Goal: Information Seeking & Learning: Check status

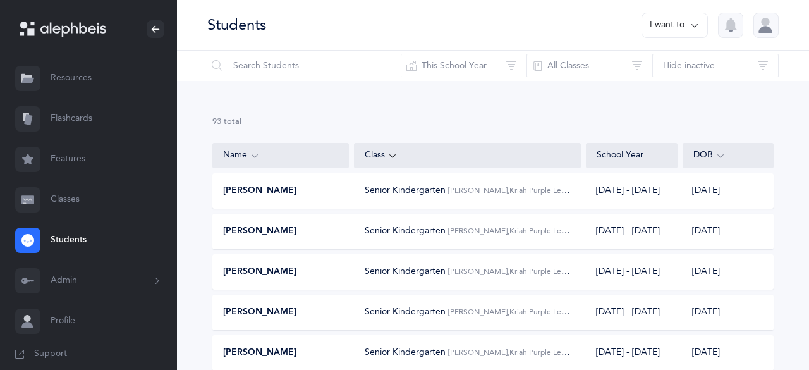
click at [61, 203] on link "Classes" at bounding box center [88, 199] width 177 height 40
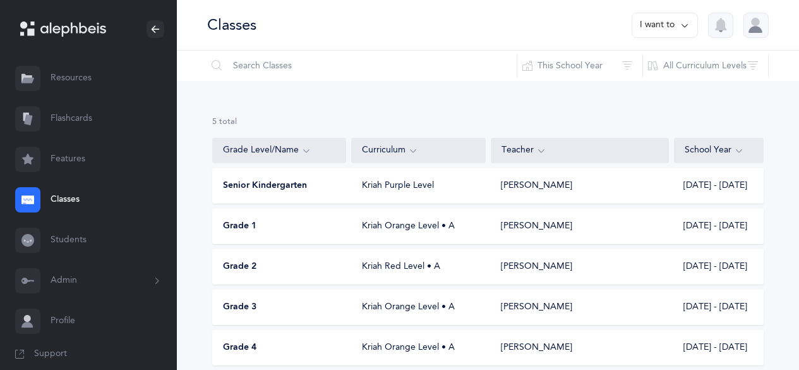
click at [255, 227] on span "Grade 1" at bounding box center [239, 226] width 33 height 13
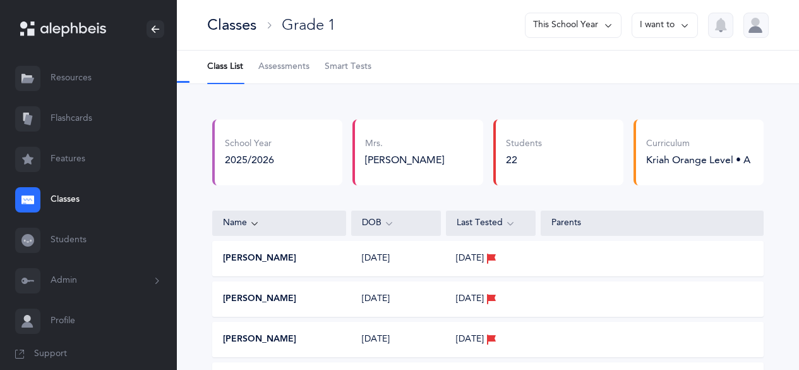
select select "2"
click at [295, 72] on span "Assessments" at bounding box center [283, 67] width 51 height 13
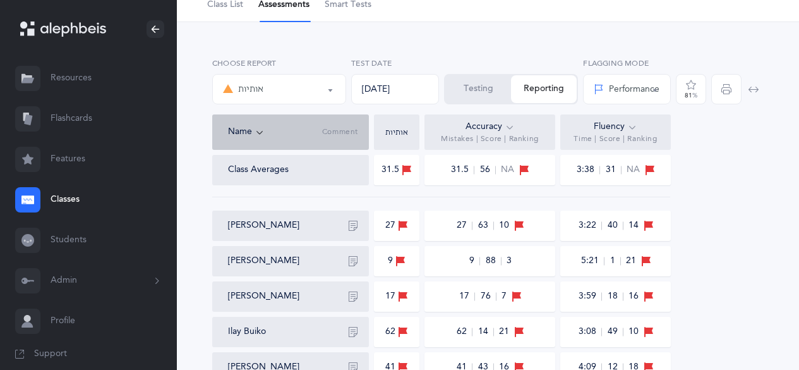
scroll to position [63, 0]
click at [627, 87] on div "Performance" at bounding box center [627, 88] width 66 height 13
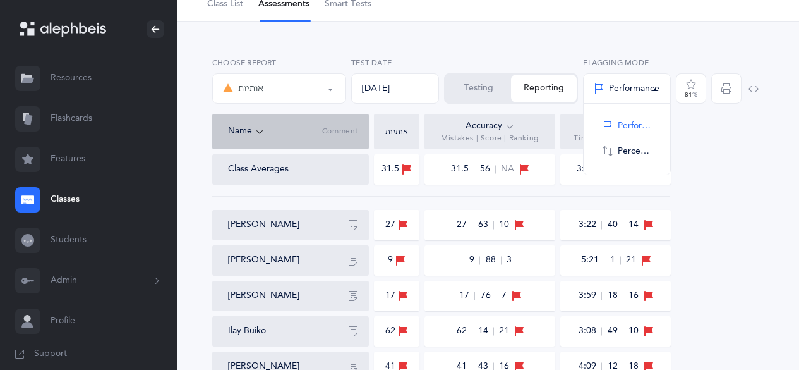
click at [627, 87] on div "Performance" at bounding box center [627, 88] width 66 height 13
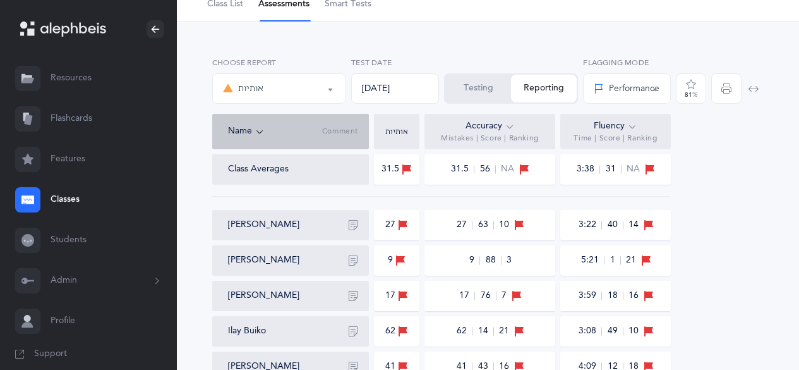
click at [627, 87] on div "Performance" at bounding box center [627, 88] width 66 height 13
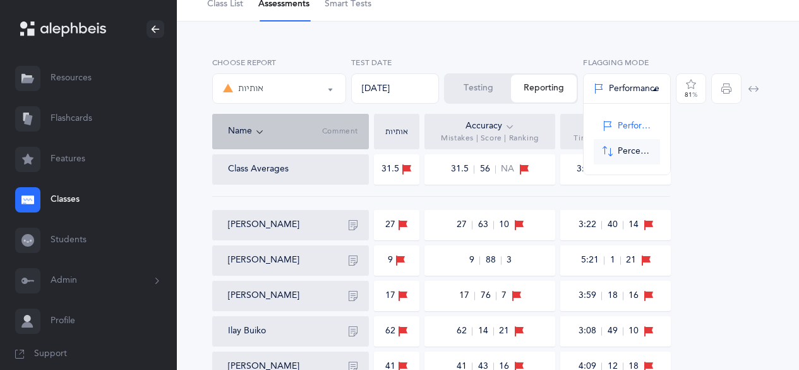
click at [617, 152] on link "Percentile" at bounding box center [627, 151] width 66 height 25
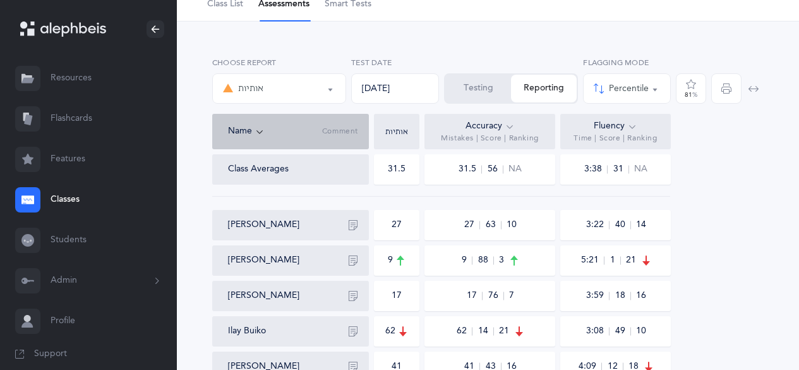
click at [401, 259] on icon at bounding box center [401, 260] width 10 height 14
click at [635, 97] on div "Percentile" at bounding box center [627, 88] width 66 height 21
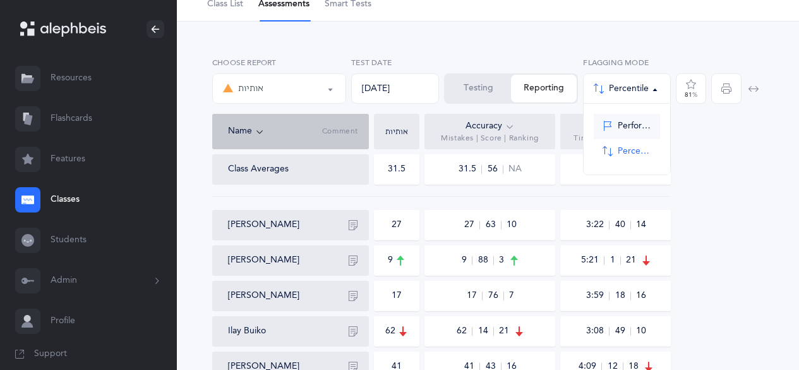
click at [627, 130] on span "Performance" at bounding box center [634, 126] width 33 height 11
select select "1"
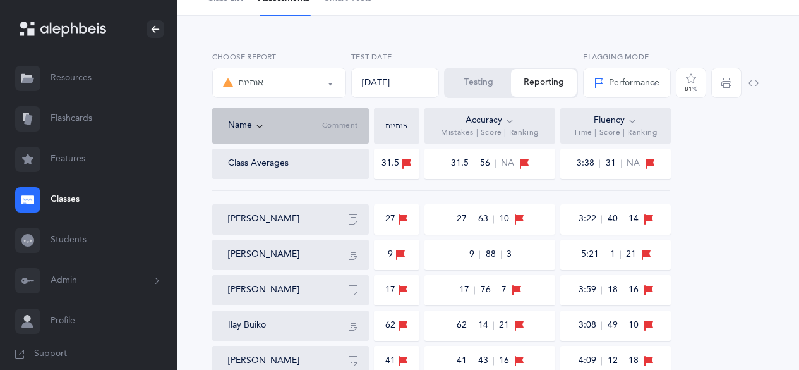
scroll to position [76, 0]
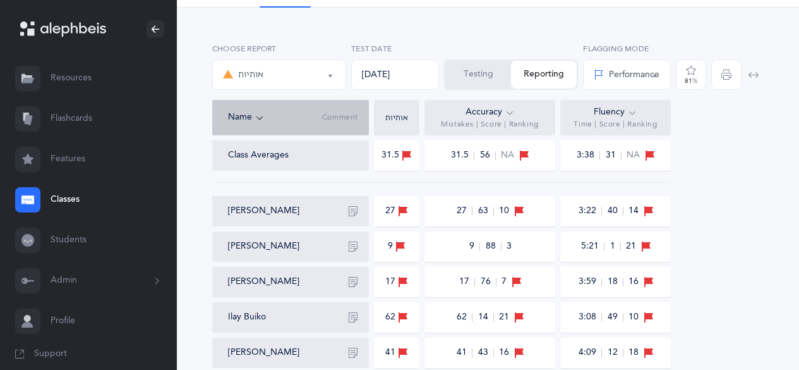
click at [520, 214] on icon at bounding box center [519, 211] width 10 height 14
click at [408, 209] on icon at bounding box center [403, 211] width 10 height 14
click at [692, 82] on div "81 %" at bounding box center [691, 81] width 13 height 6
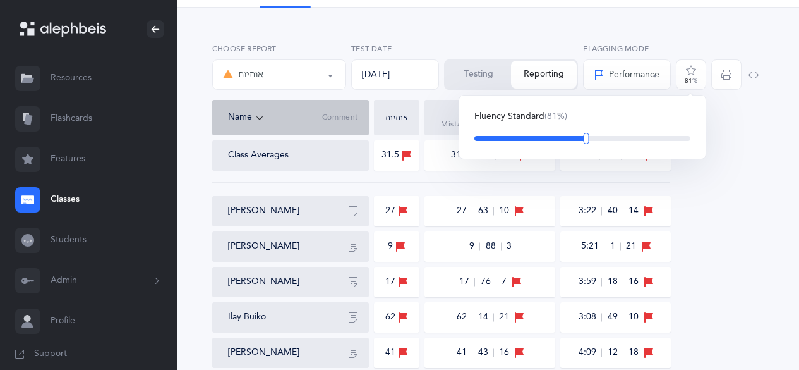
click at [692, 82] on div "81 %" at bounding box center [691, 81] width 13 height 6
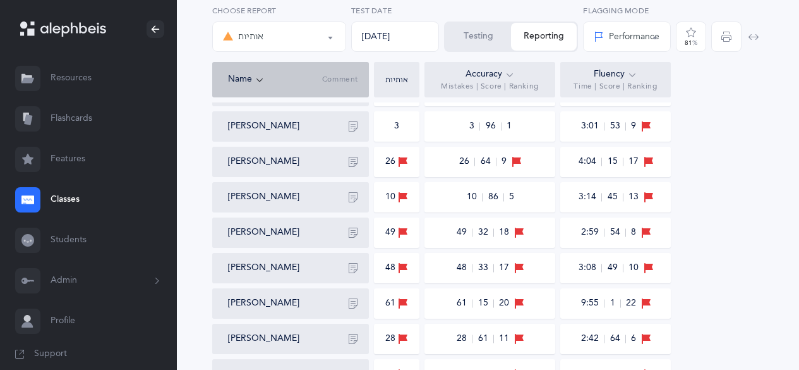
scroll to position [375, 0]
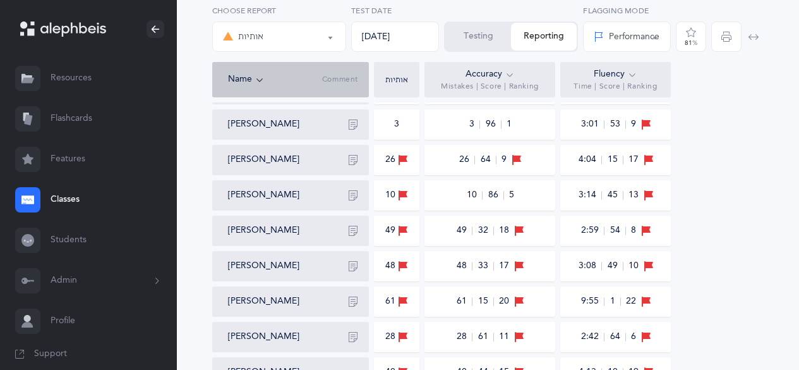
click at [634, 75] on icon at bounding box center [632, 75] width 10 height 14
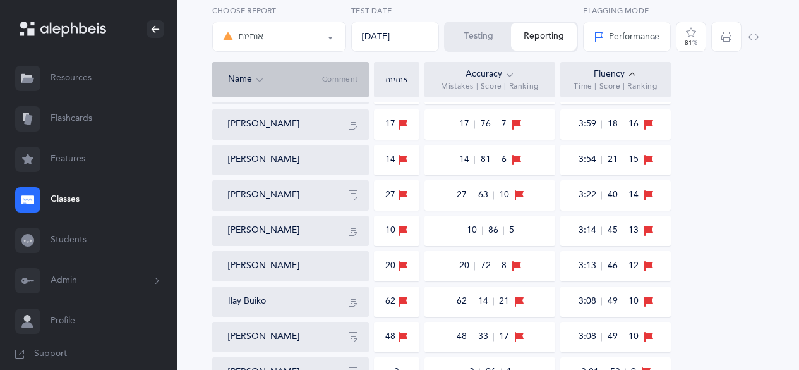
scroll to position [658, 0]
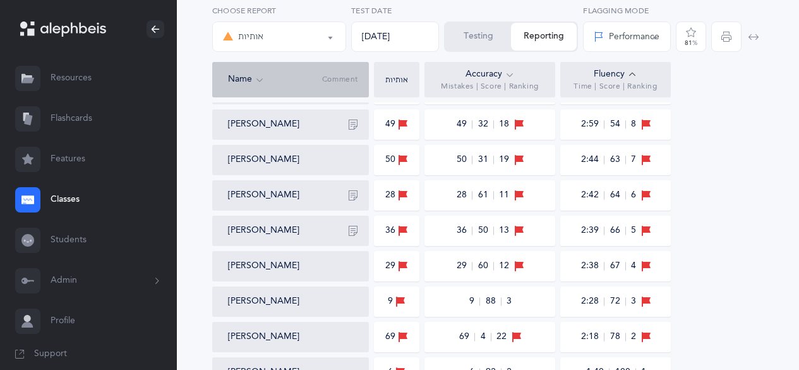
click at [634, 75] on icon at bounding box center [632, 75] width 10 height 14
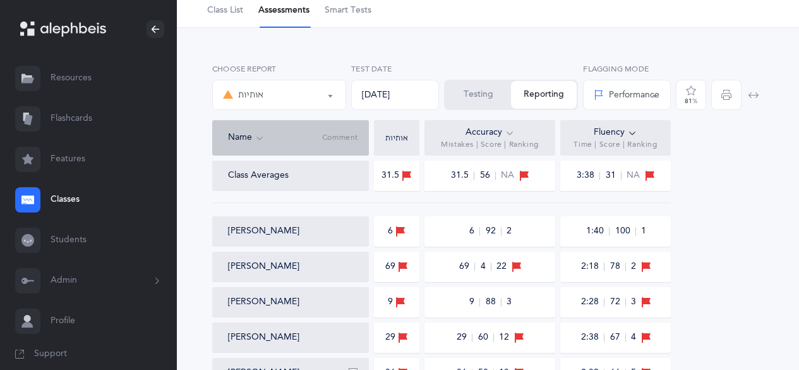
scroll to position [0, 0]
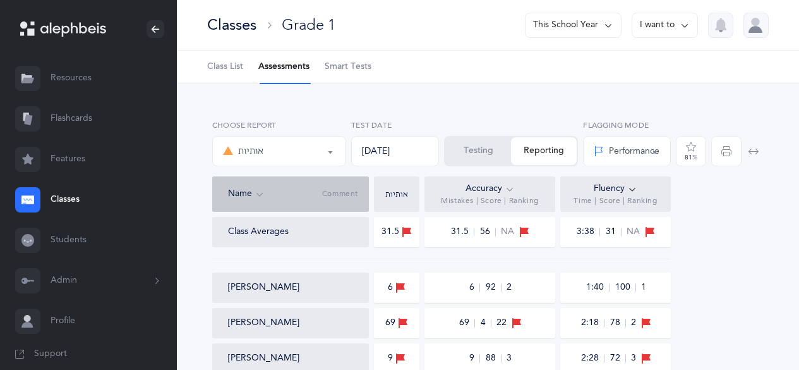
click at [334, 150] on button "אותיות" at bounding box center [279, 151] width 134 height 30
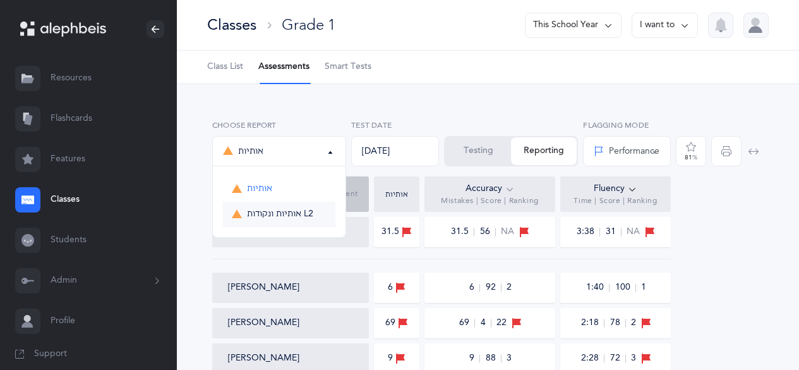
click at [301, 209] on span "אותיות ונקודות L2" at bounding box center [280, 214] width 66 height 11
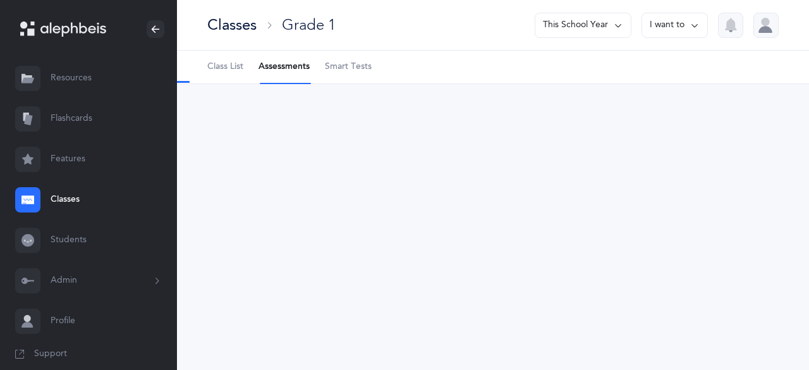
select select "9"
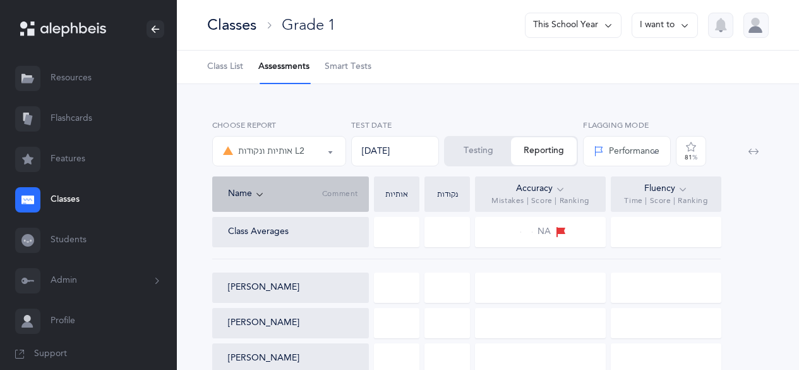
click at [231, 66] on span "Class List" at bounding box center [225, 67] width 36 height 13
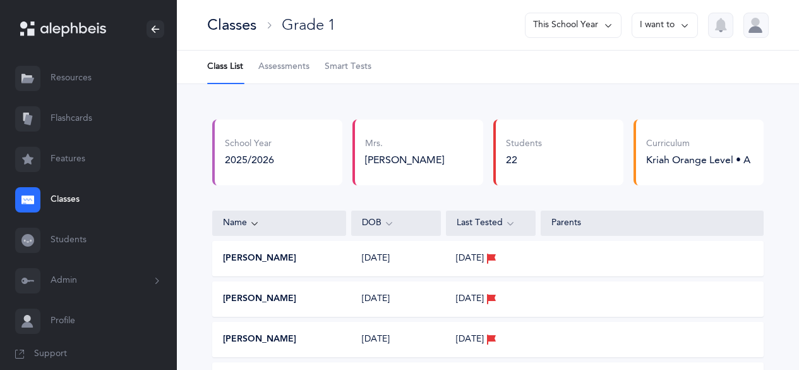
click at [229, 27] on div "Classes" at bounding box center [231, 25] width 49 height 21
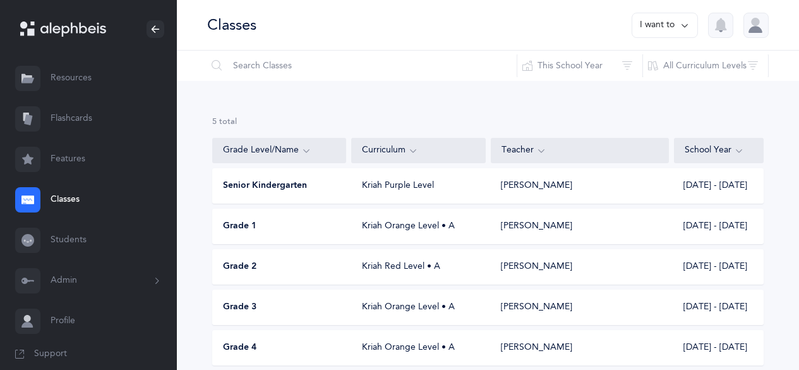
click at [276, 268] on div "Grade 2" at bounding box center [280, 266] width 134 height 13
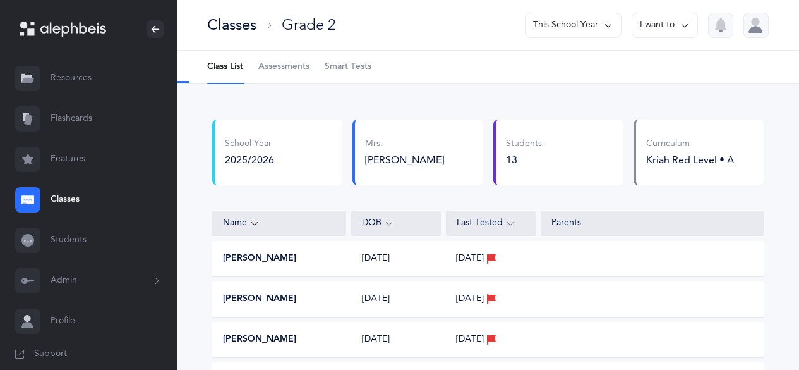
select select "9"
click at [275, 67] on span "Assessments" at bounding box center [283, 67] width 51 height 13
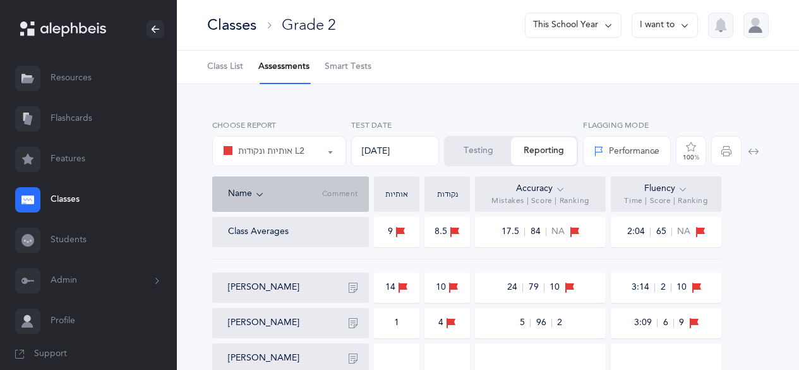
click at [219, 73] on span "Class List" at bounding box center [225, 67] width 36 height 13
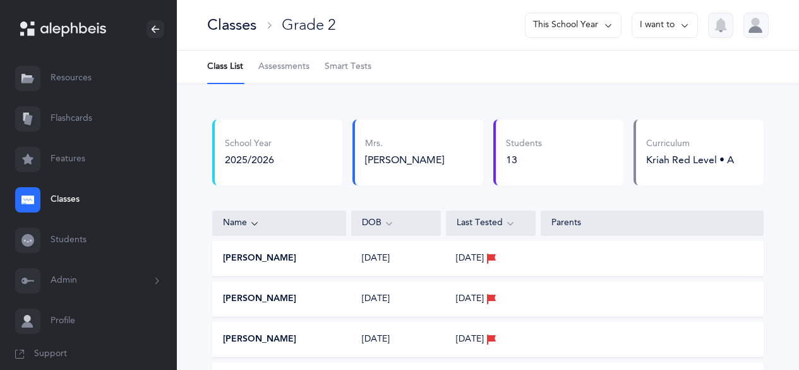
click at [223, 30] on div "Classes" at bounding box center [231, 25] width 49 height 21
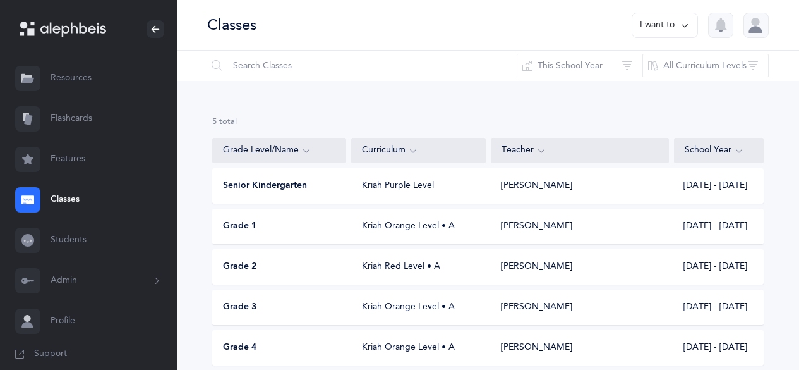
click at [272, 304] on div "Grade 3" at bounding box center [280, 307] width 134 height 13
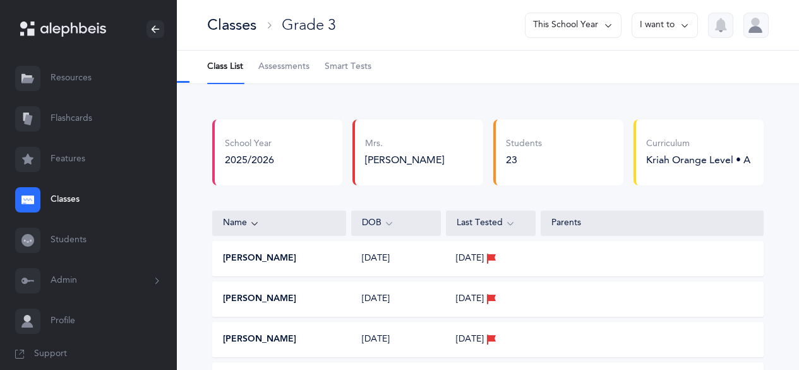
select select "9"
click at [291, 72] on span "Assessments" at bounding box center [283, 67] width 51 height 13
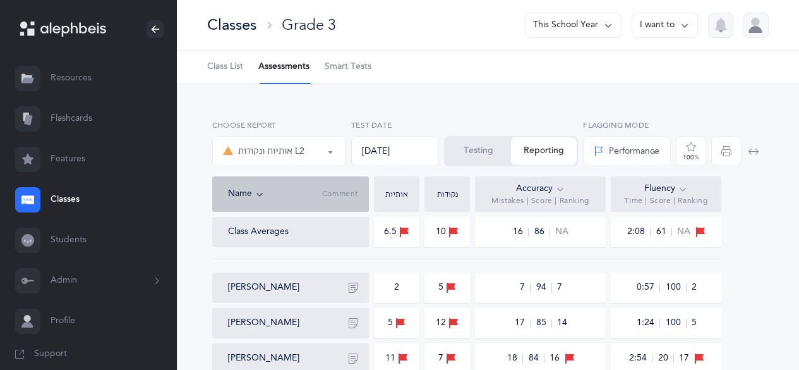
click at [555, 190] on icon at bounding box center [560, 189] width 10 height 14
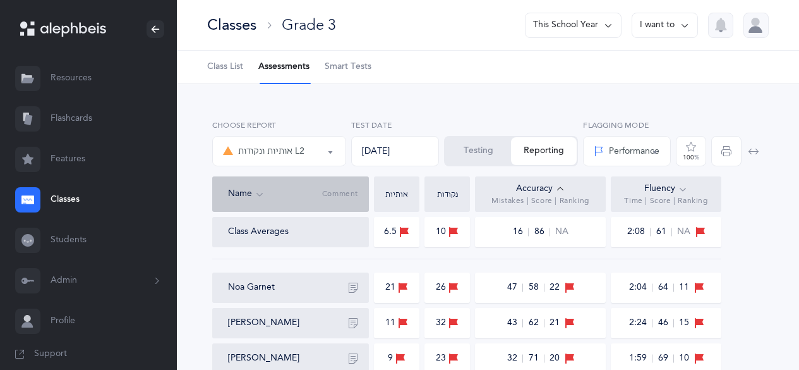
click at [555, 187] on icon at bounding box center [560, 189] width 10 height 14
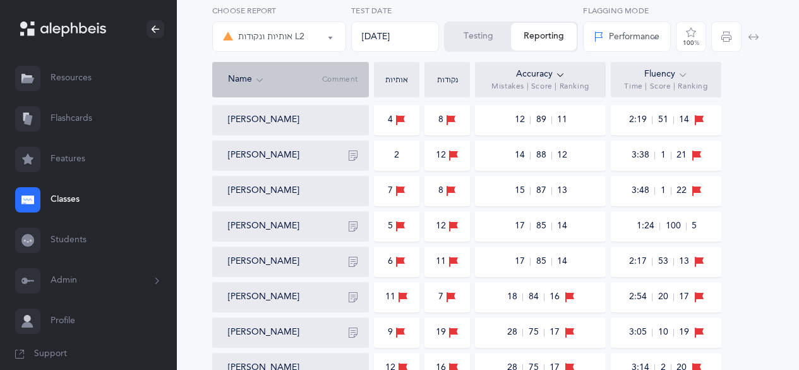
scroll to position [524, 0]
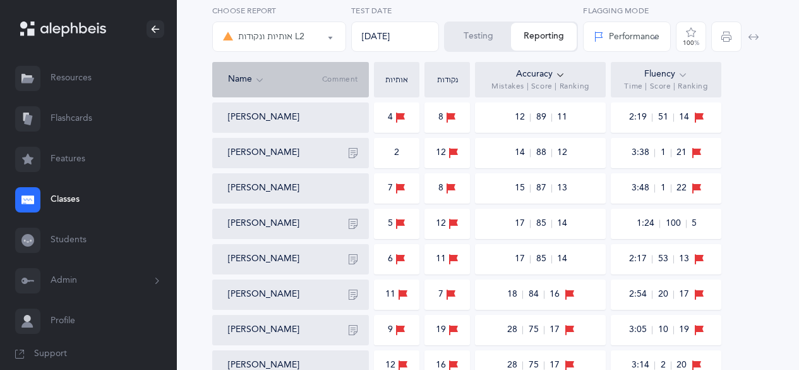
click at [691, 38] on div "100 %" at bounding box center [691, 36] width 16 height 19
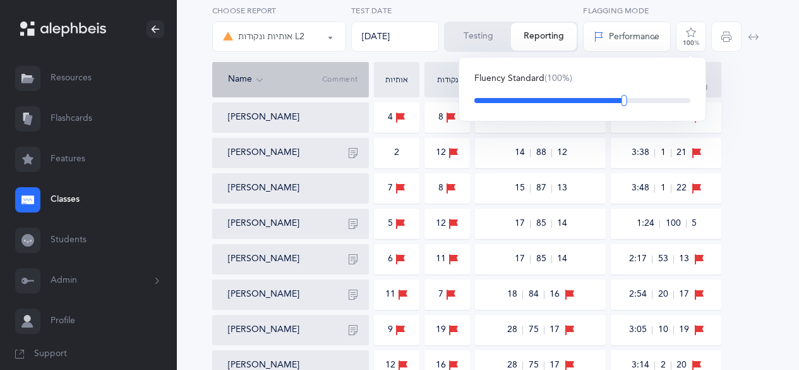
click at [753, 94] on div "Name Comment אותיות נקודות Accuracy Mistakes | Score | Ranking Fluency Time | S…" at bounding box center [488, 79] width 552 height 35
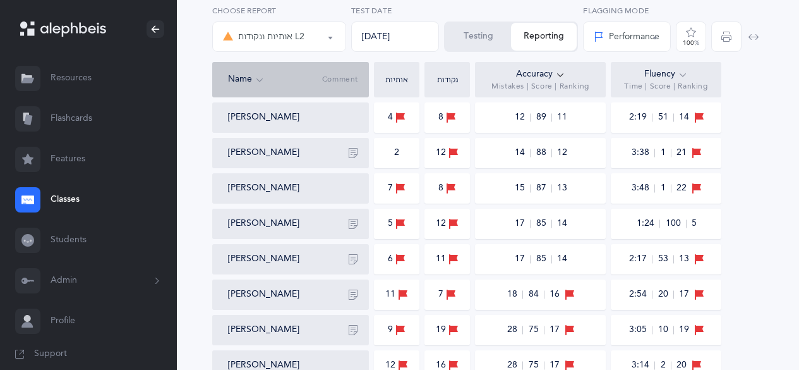
click at [693, 45] on div "100 %" at bounding box center [691, 43] width 16 height 6
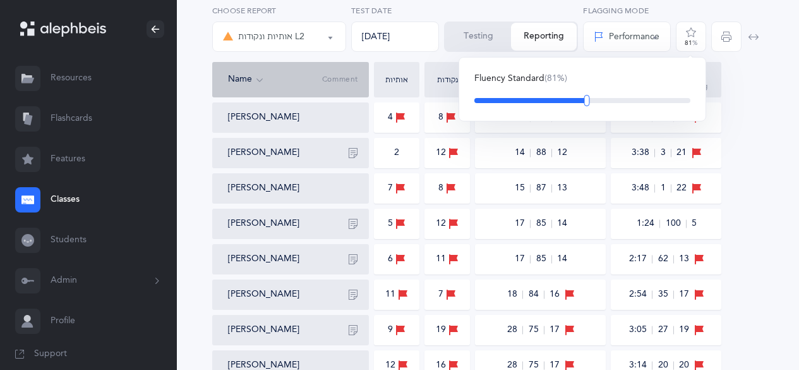
drag, startPoint x: 622, startPoint y: 103, endPoint x: 587, endPoint y: 109, distance: 35.9
click at [587, 109] on div "Fluency Standard (81%)" at bounding box center [583, 89] width 248 height 64
click at [734, 111] on div "Class Averages 6.5 10 16 86 NA 2:08 68 NA [PERSON_NAME] 0 0 0 100 1 0:44 100 1 …" at bounding box center [488, 125] width 552 height 864
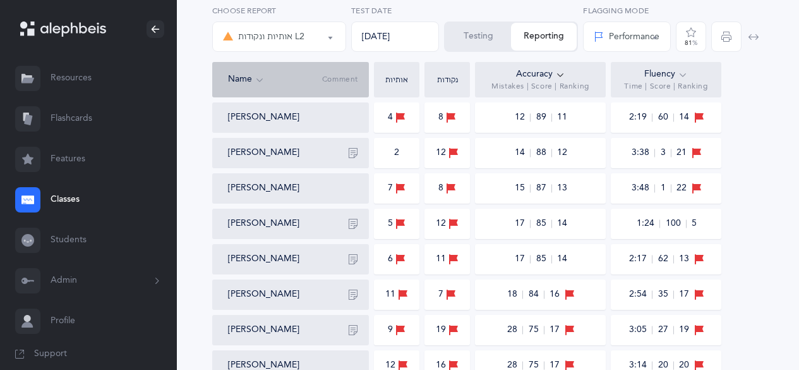
click at [678, 69] on icon at bounding box center [683, 75] width 10 height 14
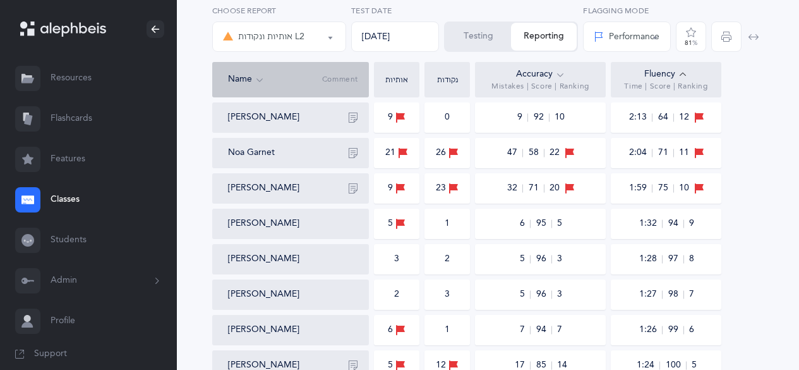
click at [678, 69] on icon at bounding box center [683, 75] width 10 height 14
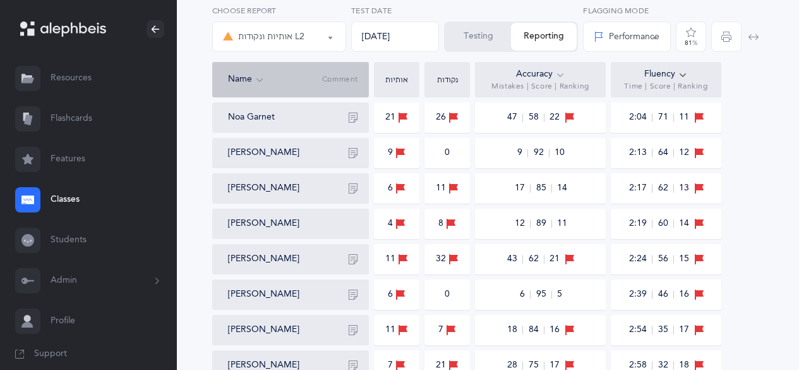
click at [678, 69] on icon at bounding box center [683, 75] width 10 height 14
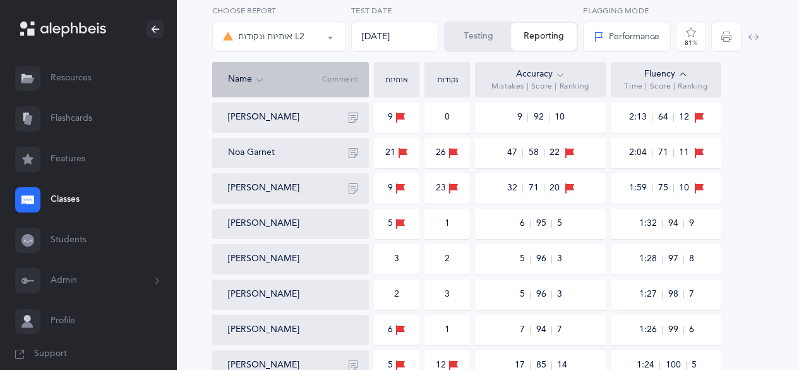
click at [678, 69] on icon at bounding box center [683, 75] width 10 height 14
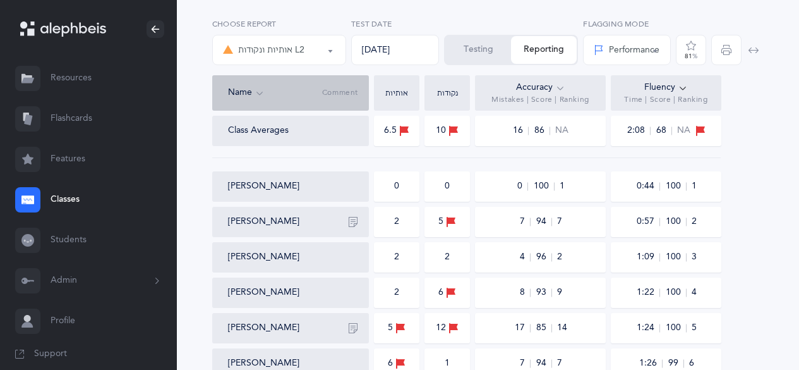
scroll to position [102, 0]
click at [614, 54] on div "Performance" at bounding box center [627, 49] width 66 height 13
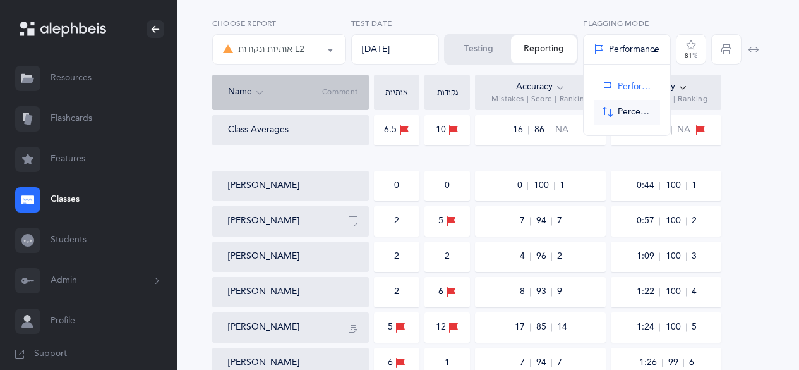
click at [613, 111] on span at bounding box center [608, 112] width 10 height 11
select select "2"
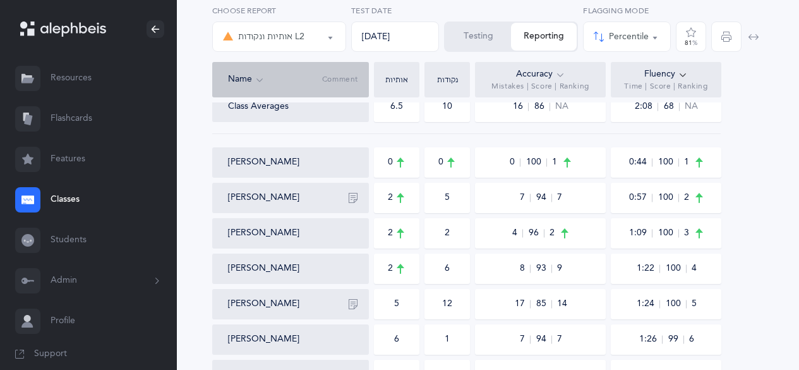
scroll to position [0, 0]
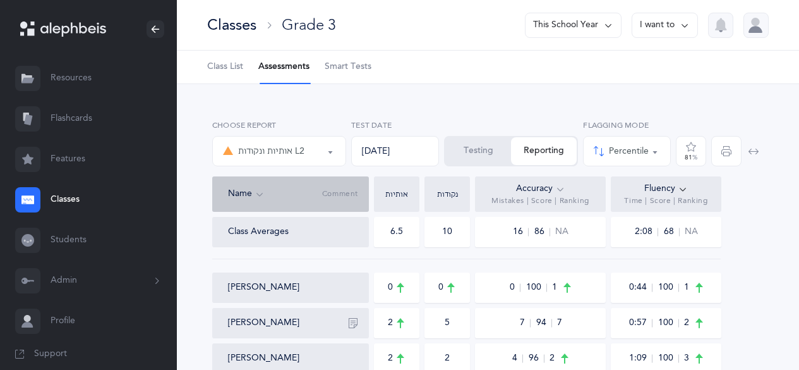
click at [697, 152] on div "81 %" at bounding box center [691, 151] width 13 height 19
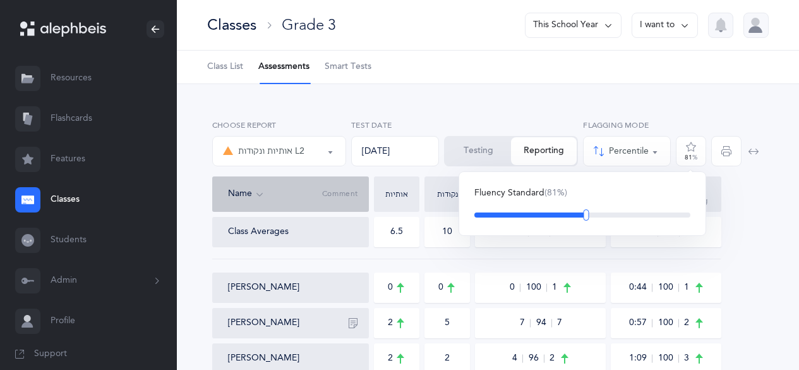
click at [697, 152] on div "81 %" at bounding box center [691, 151] width 13 height 19
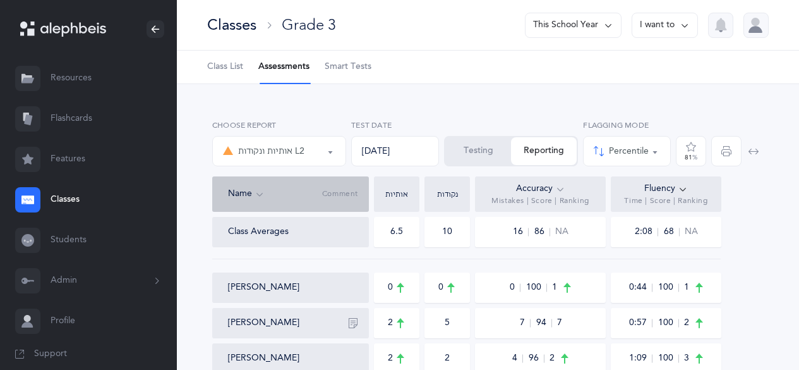
click at [355, 64] on span "Smart Tests" at bounding box center [348, 67] width 47 height 13
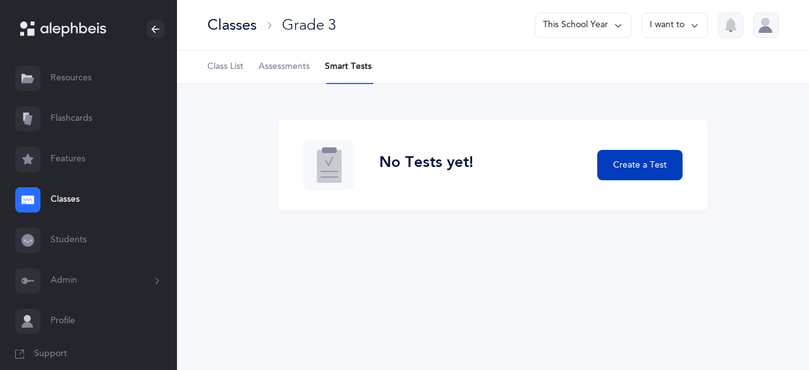
click at [618, 152] on button "Create a Test" at bounding box center [639, 165] width 85 height 30
select select
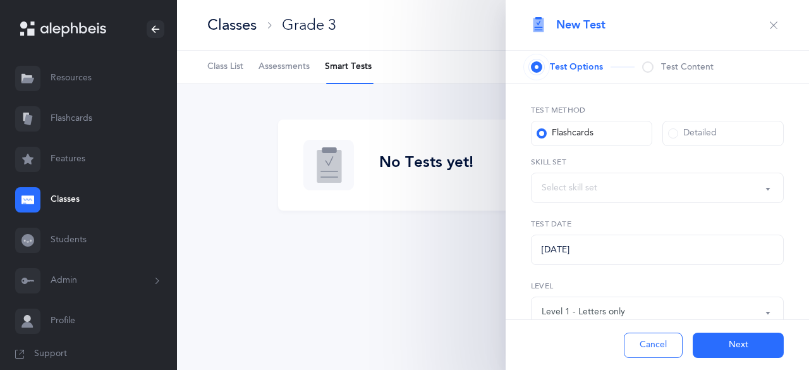
select select "27"
select select "letters-nekudos"
click at [768, 25] on icon "button" at bounding box center [773, 25] width 10 height 10
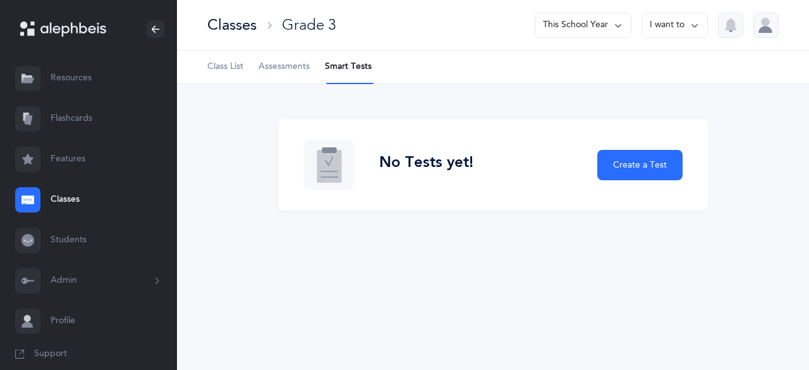
click at [54, 203] on link "Classes" at bounding box center [88, 199] width 177 height 40
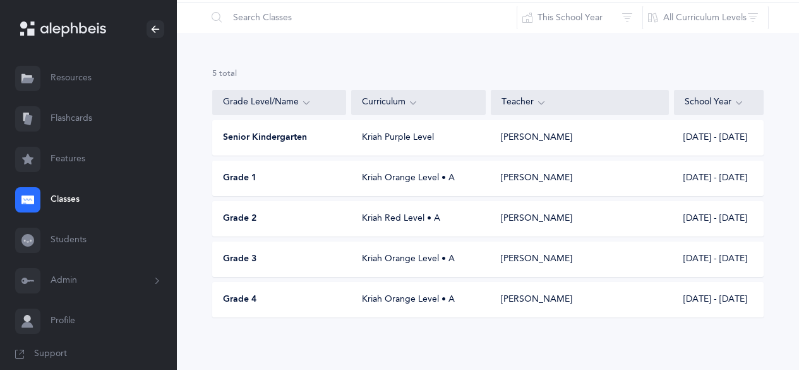
scroll to position [51, 0]
